Goal: Navigation & Orientation: Find specific page/section

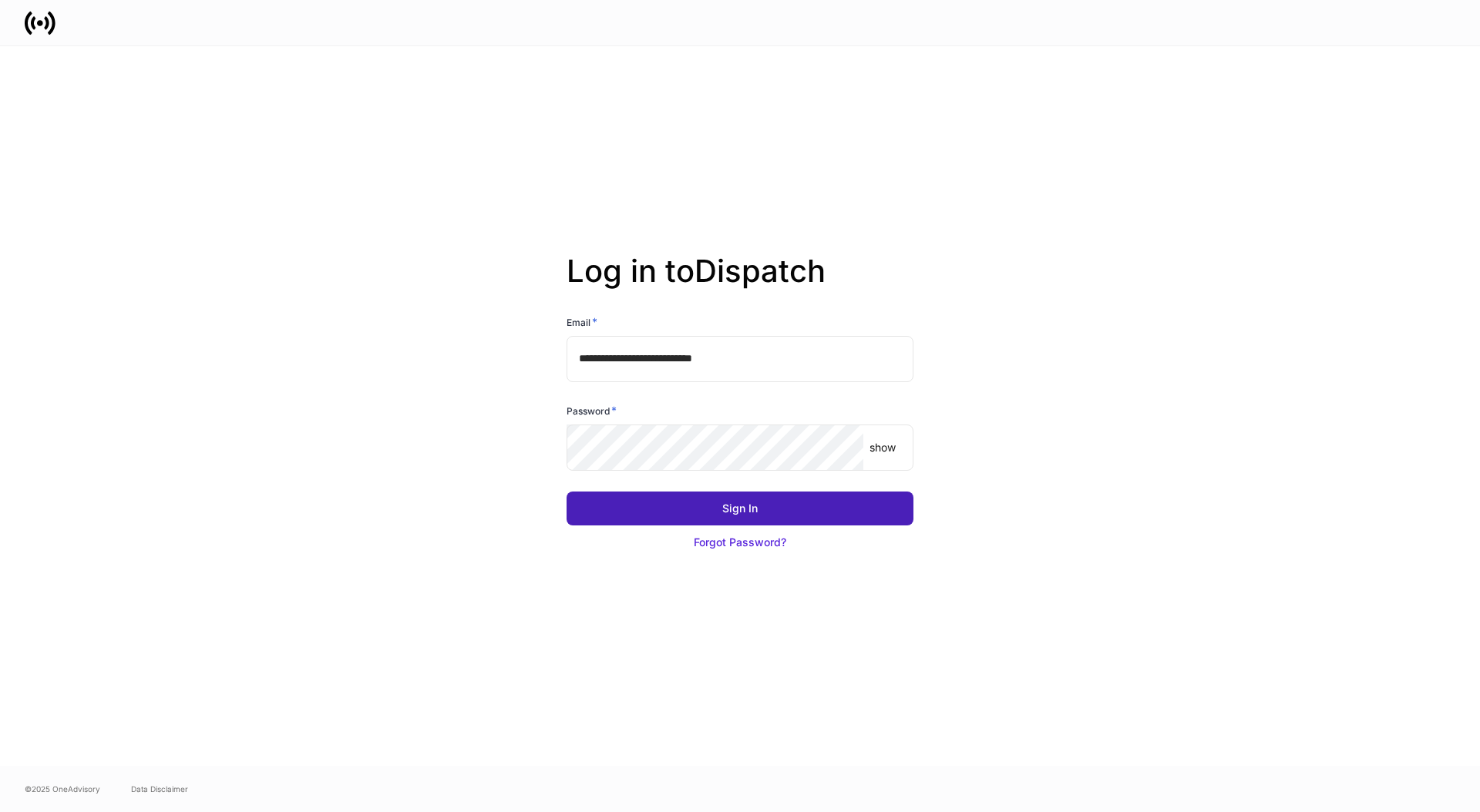
click at [681, 522] on button "Sign In" at bounding box center [740, 509] width 347 height 34
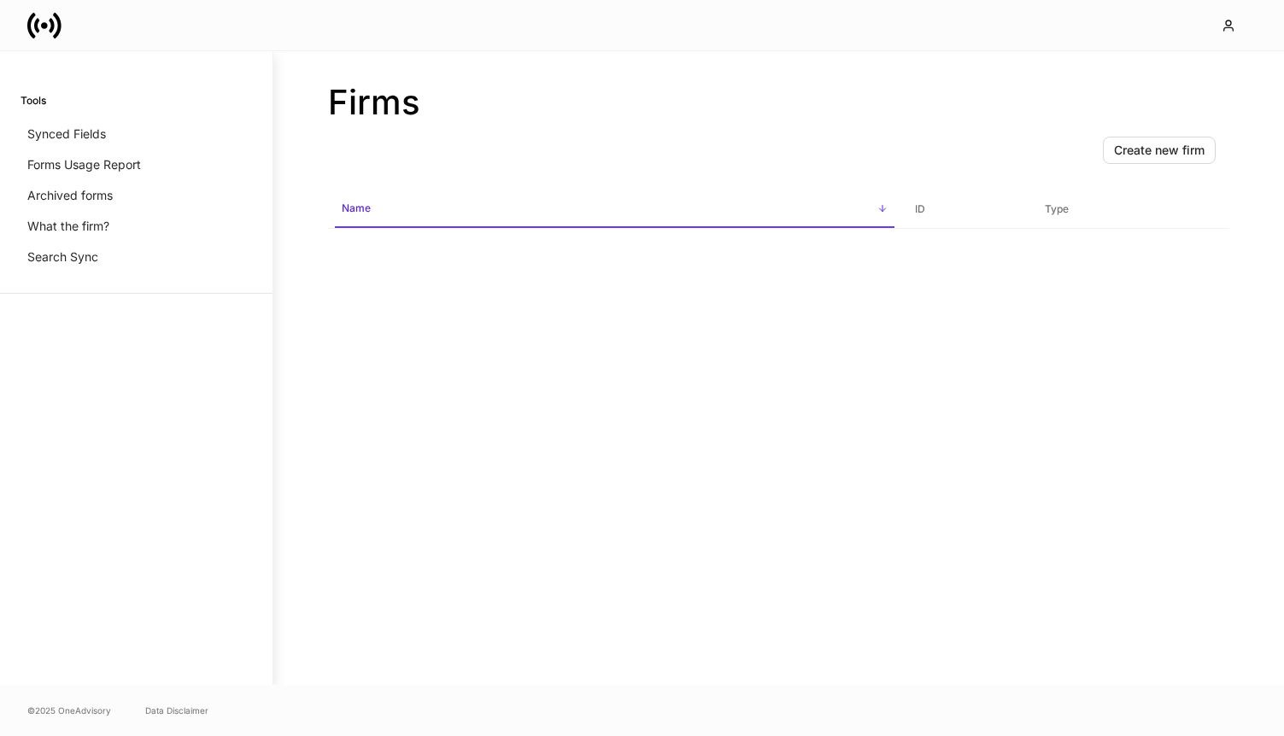
click at [49, 41] on icon at bounding box center [44, 26] width 34 height 34
click at [1228, 28] on icon "button" at bounding box center [1228, 26] width 14 height 14
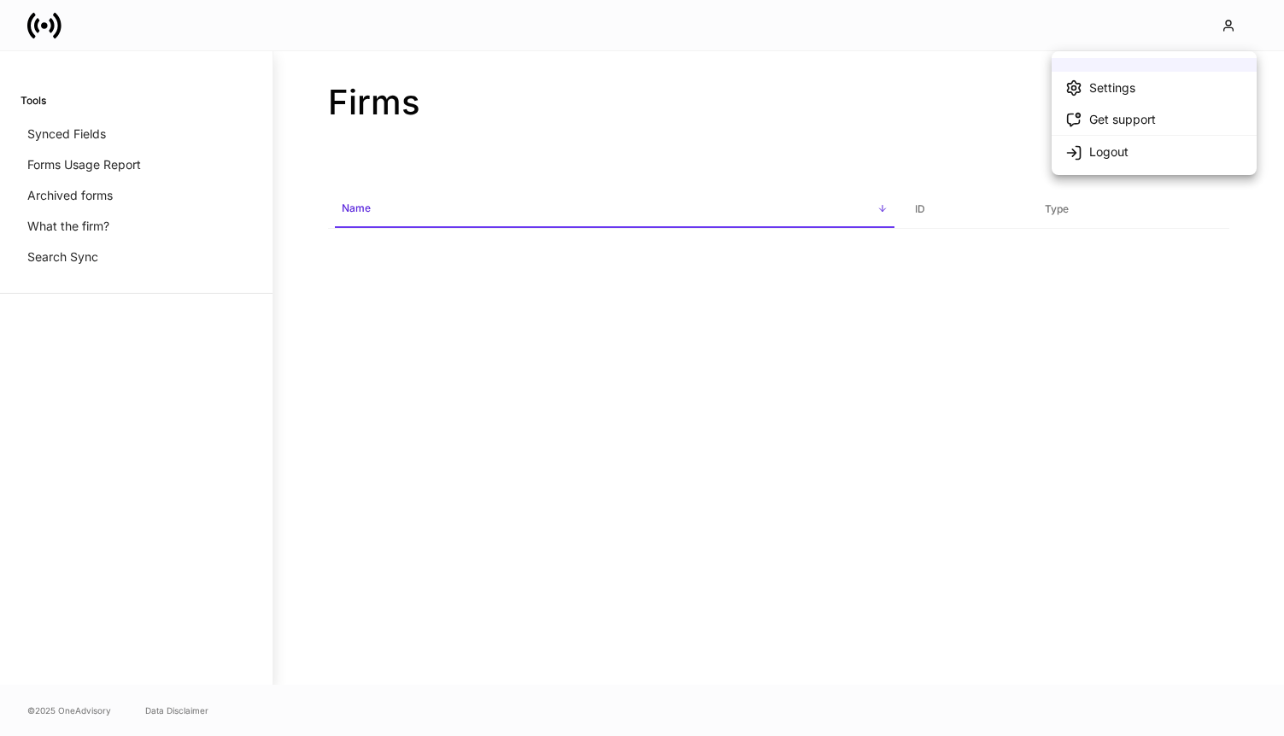
click at [260, 142] on div at bounding box center [642, 368] width 1284 height 736
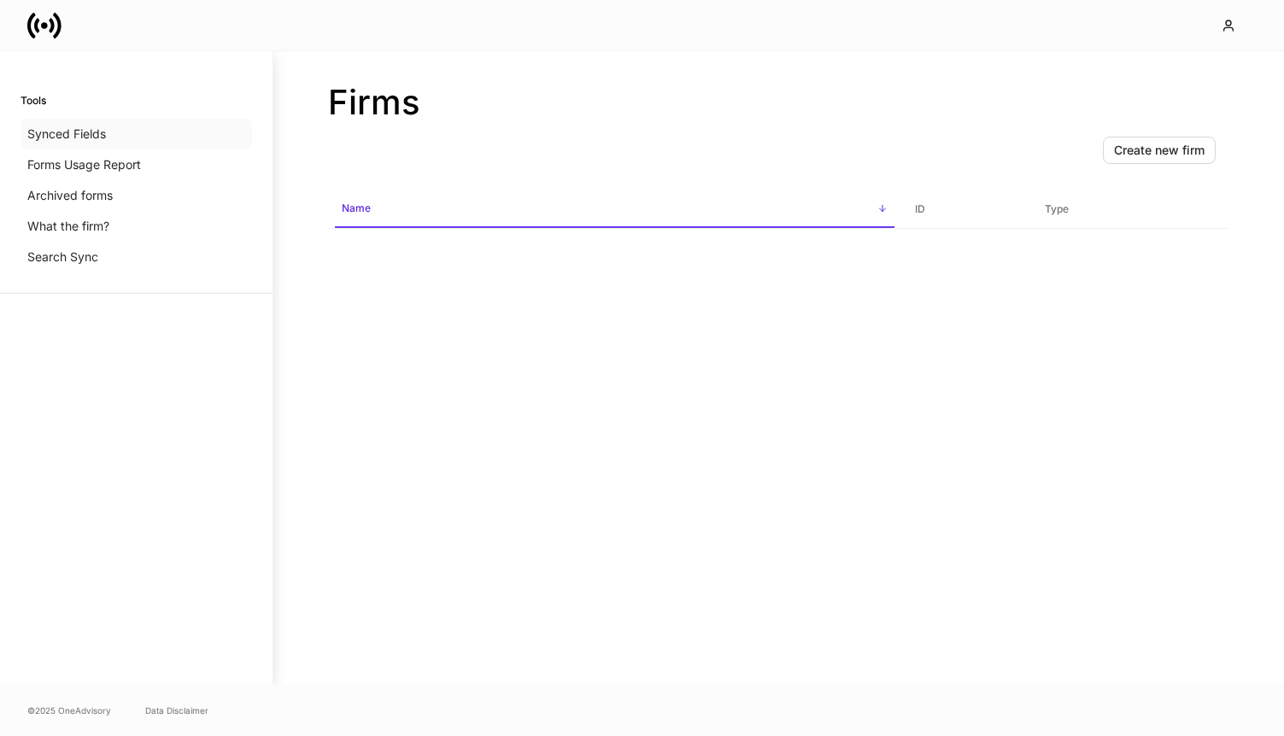
click at [86, 143] on div "Synced Fields" at bounding box center [135, 134] width 231 height 31
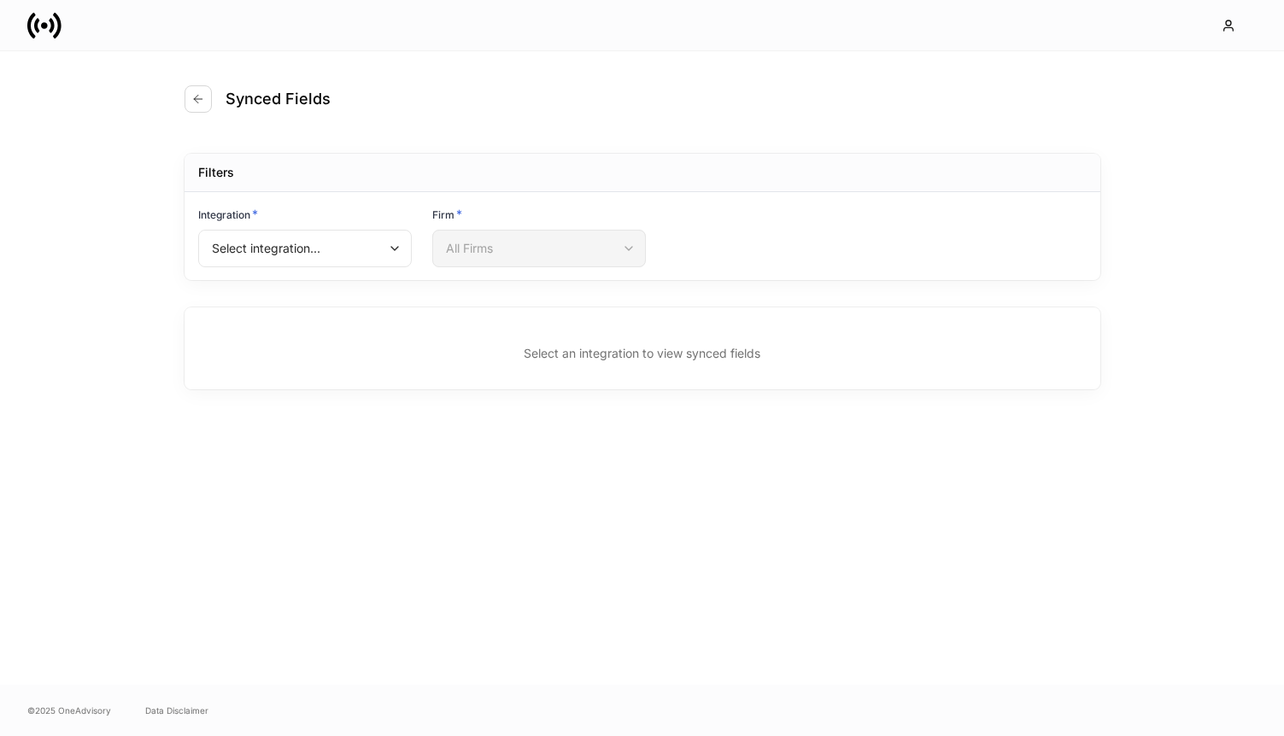
click at [54, 34] on icon at bounding box center [57, 25] width 9 height 26
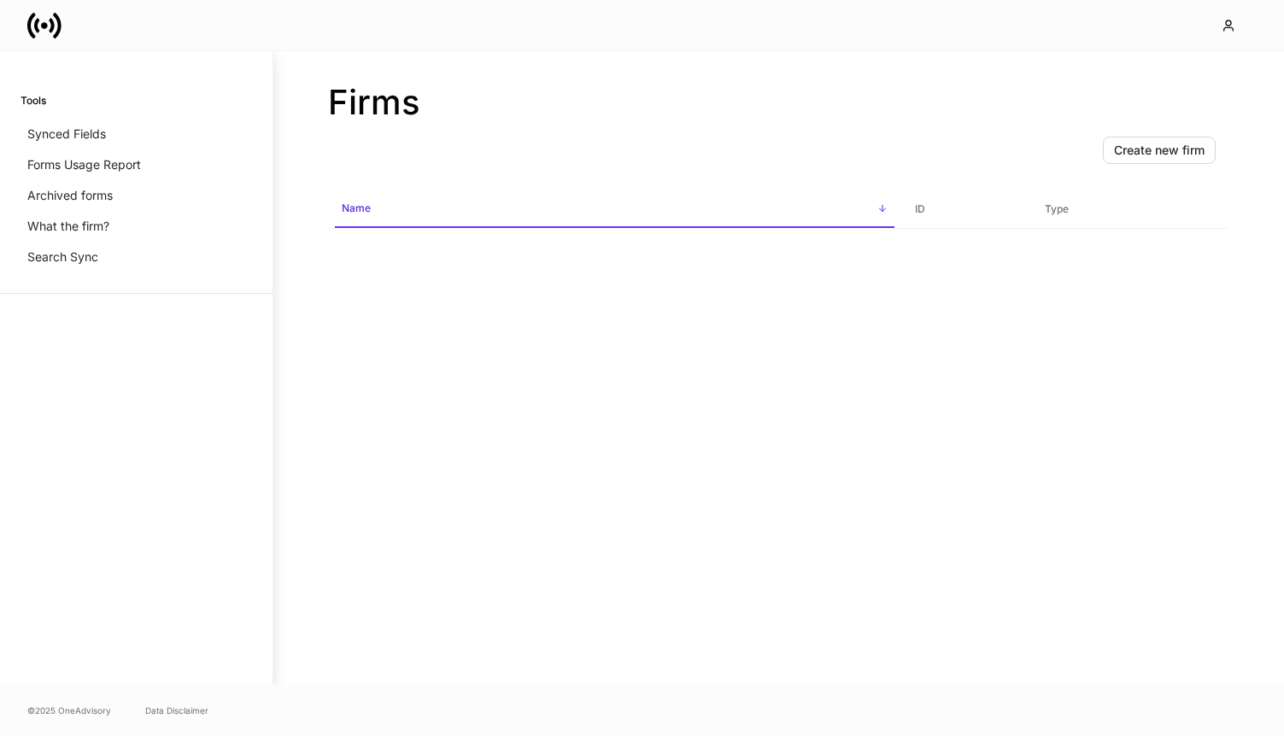
click at [49, 26] on icon at bounding box center [44, 26] width 34 height 34
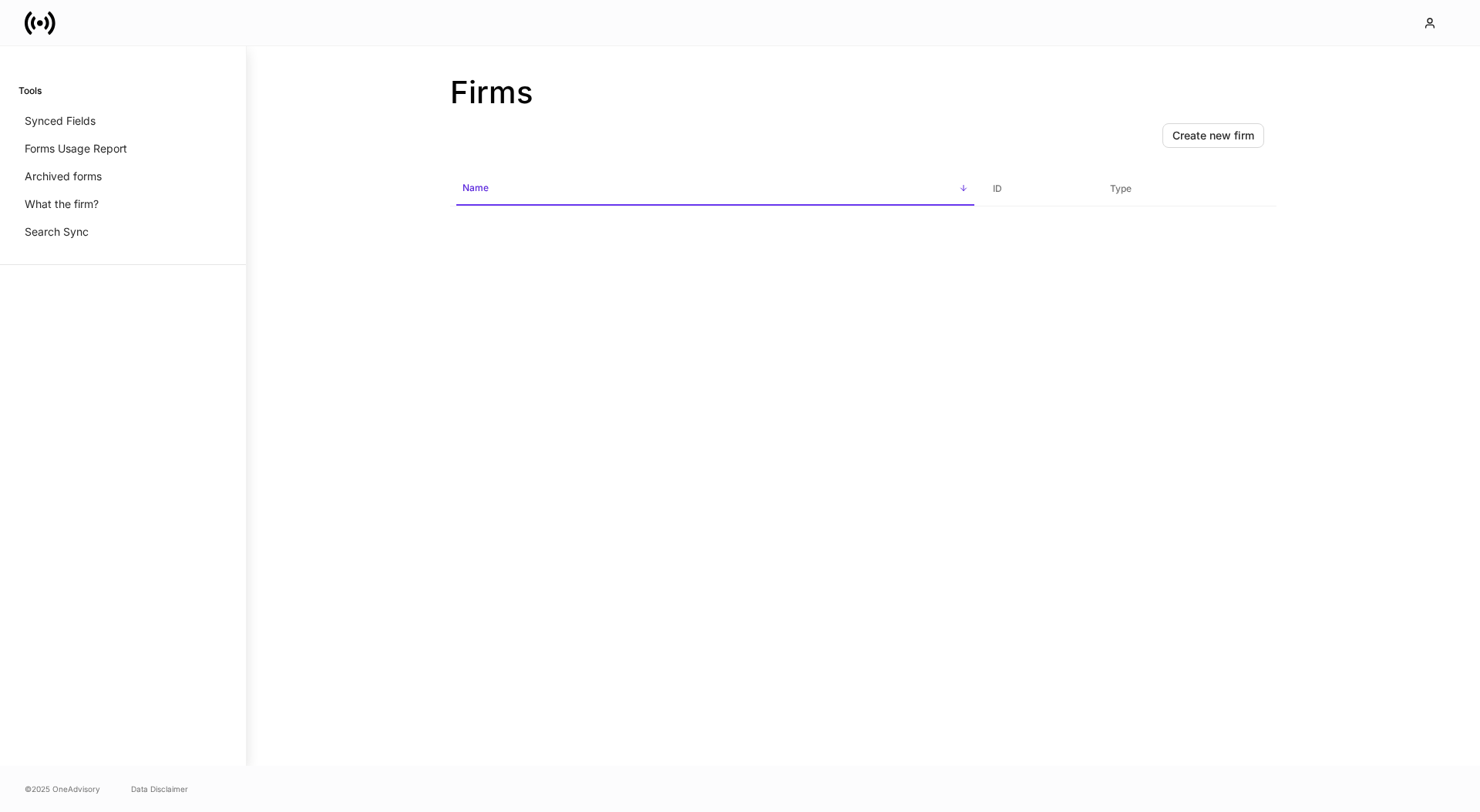
click at [476, 188] on h6 "Name" at bounding box center [475, 188] width 26 height 14
click at [301, 165] on div "Firms Create new firm Name sorted ascending ID Type" at bounding box center [863, 406] width 1234 height 720
click at [32, 93] on h6 "Tools" at bounding box center [30, 90] width 23 height 14
click at [352, 110] on div "Firms Create new firm Name sorted ascending ID Type" at bounding box center [863, 406] width 1234 height 720
click at [493, 238] on div "Create new firm Name sorted ascending ID Type" at bounding box center [864, 438] width 827 height 655
